Goal: Transaction & Acquisition: Purchase product/service

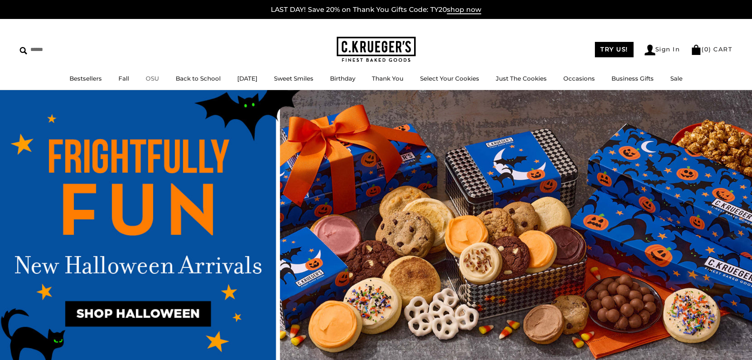
click at [146, 77] on link "OSU" at bounding box center [152, 79] width 13 height 8
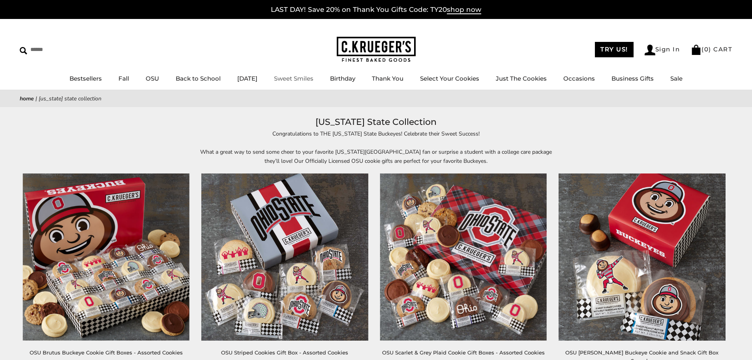
click at [372, 51] on img at bounding box center [376, 50] width 79 height 26
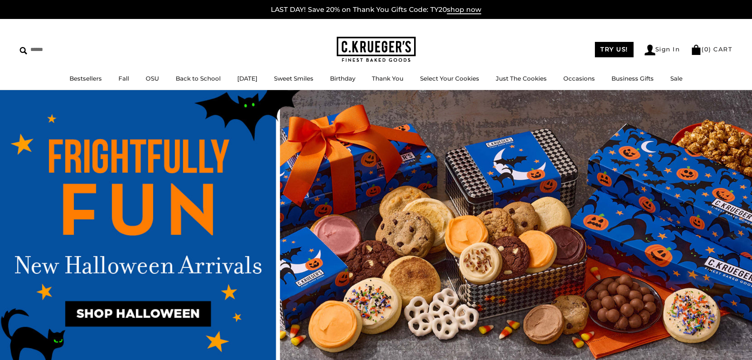
click at [158, 320] on img at bounding box center [376, 231] width 752 height 282
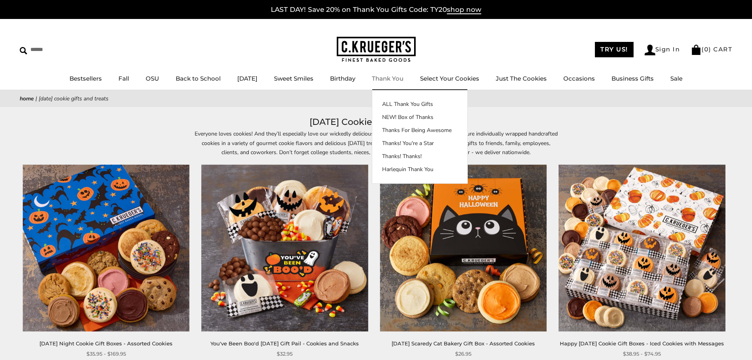
click at [393, 78] on link "Thank You" at bounding box center [388, 79] width 32 height 8
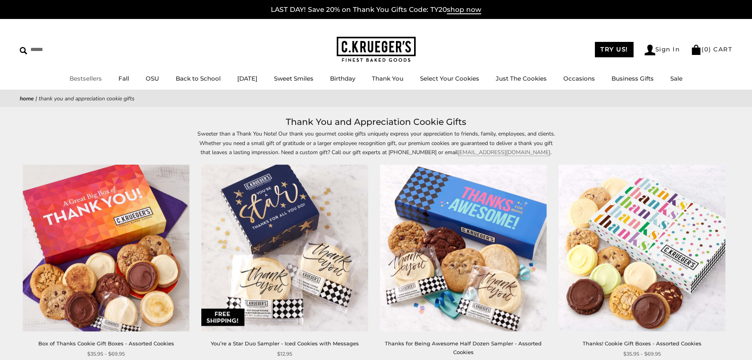
click at [75, 79] on link "Bestsellers" at bounding box center [86, 79] width 32 height 8
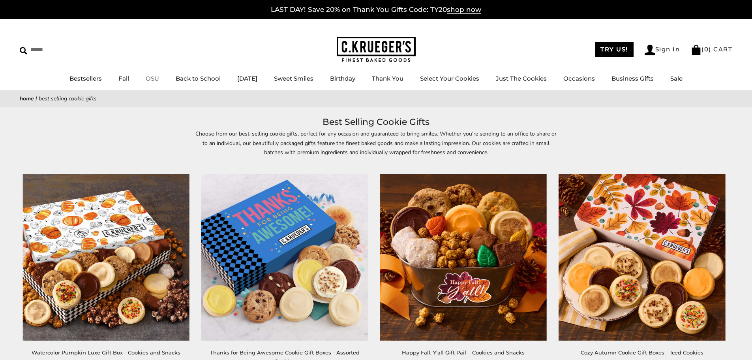
click at [148, 78] on link "OSU" at bounding box center [152, 79] width 13 height 8
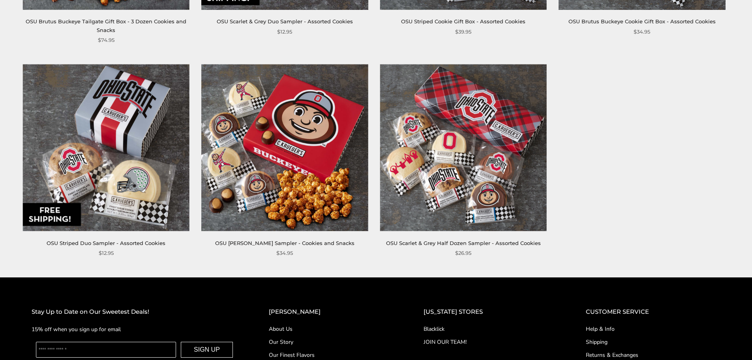
scroll to position [553, 0]
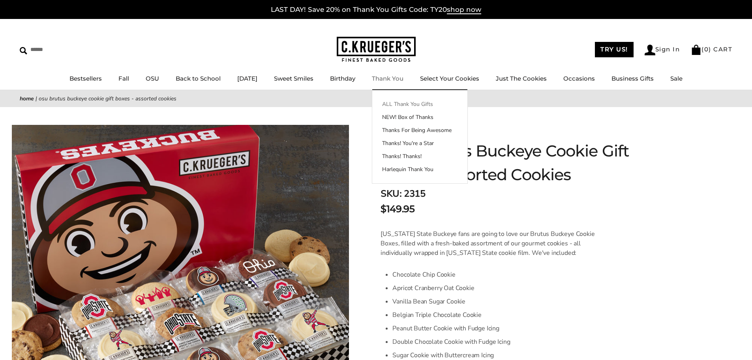
click at [419, 103] on link "ALL Thank You Gifts" at bounding box center [419, 104] width 95 height 8
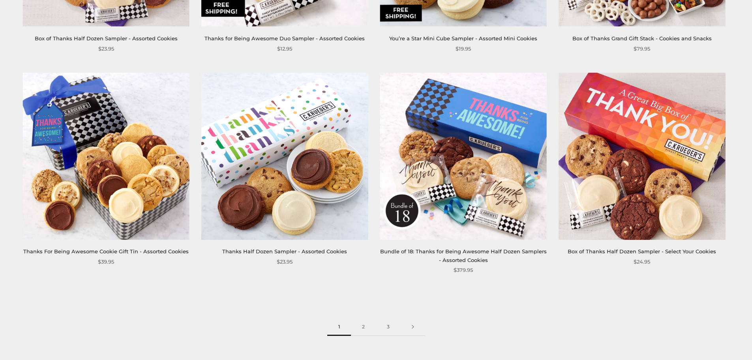
scroll to position [1304, 0]
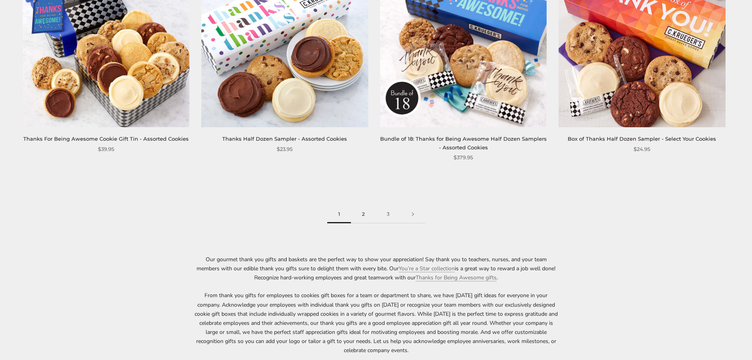
click at [361, 213] on link "2" at bounding box center [363, 214] width 25 height 18
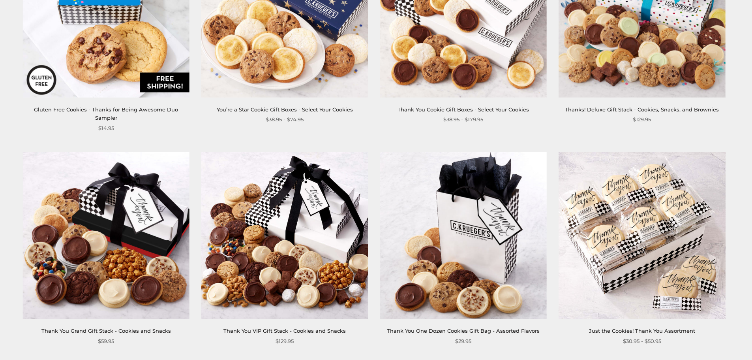
scroll to position [1185, 0]
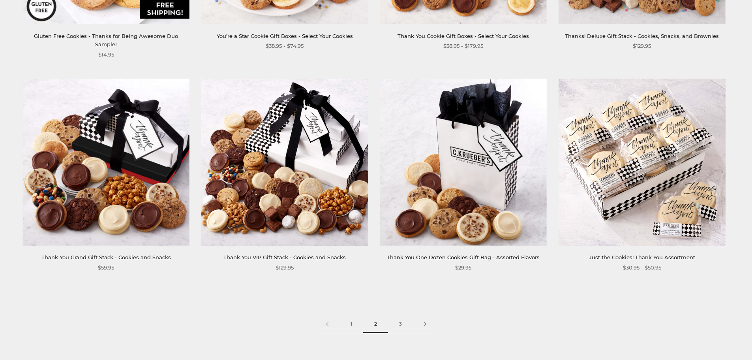
click at [657, 206] on img at bounding box center [642, 162] width 167 height 167
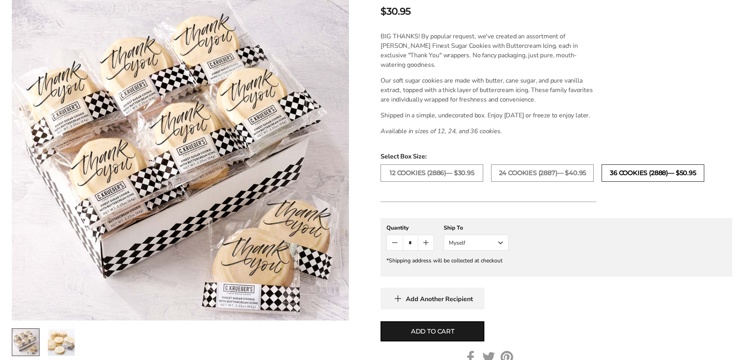
click at [656, 182] on label "36 COOKIES (2888)— $50.95" at bounding box center [653, 172] width 103 height 17
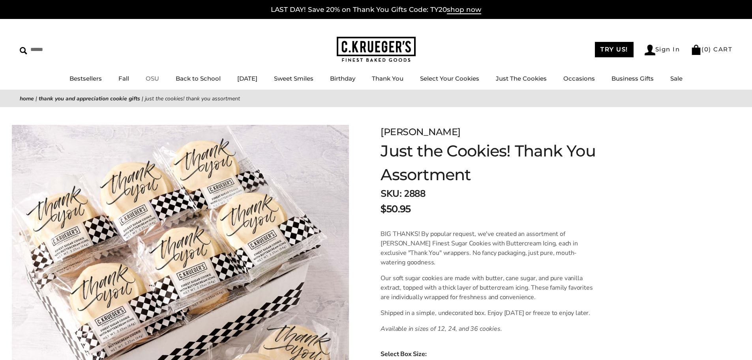
click at [148, 78] on link "OSU" at bounding box center [152, 79] width 13 height 8
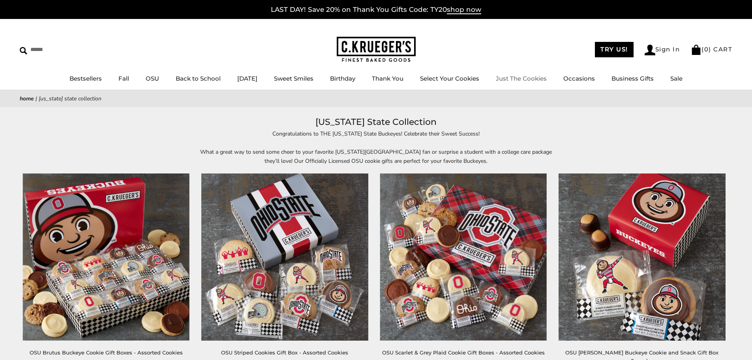
click at [531, 78] on link "Just The Cookies" at bounding box center [521, 79] width 51 height 8
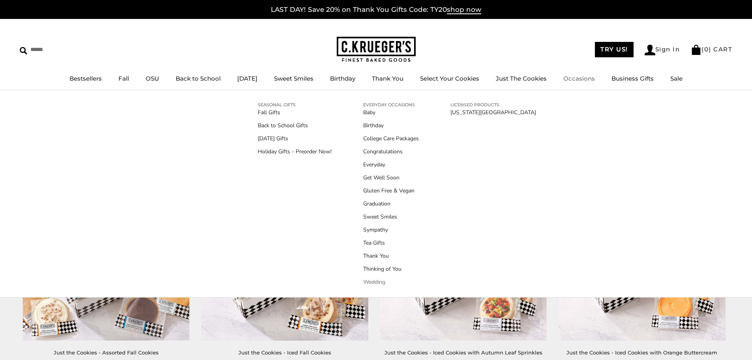
click at [372, 283] on link "Wedding" at bounding box center [391, 282] width 56 height 8
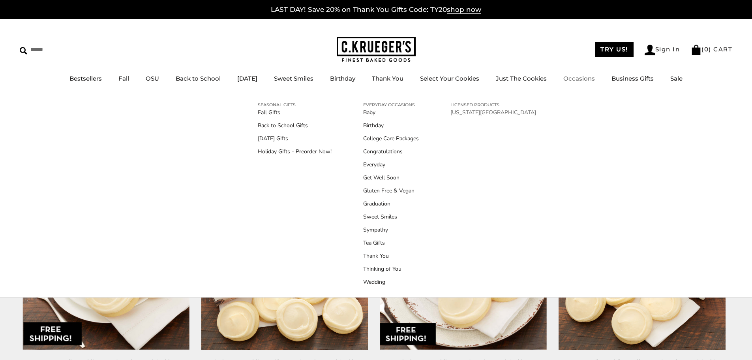
click at [473, 113] on link "[US_STATE][GEOGRAPHIC_DATA]" at bounding box center [494, 112] width 86 height 8
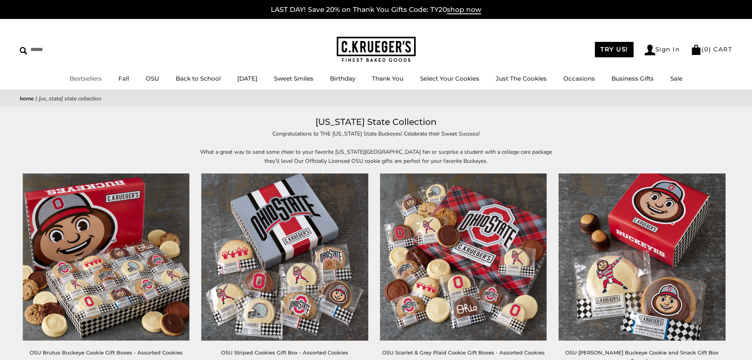
click at [86, 81] on link "Bestsellers" at bounding box center [86, 79] width 32 height 8
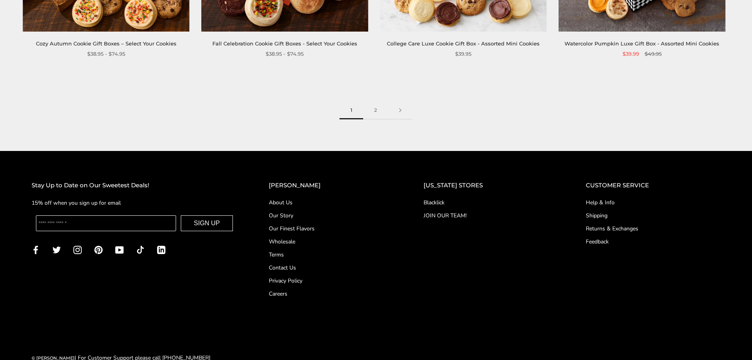
scroll to position [1146, 0]
